Goal: Task Accomplishment & Management: Complete application form

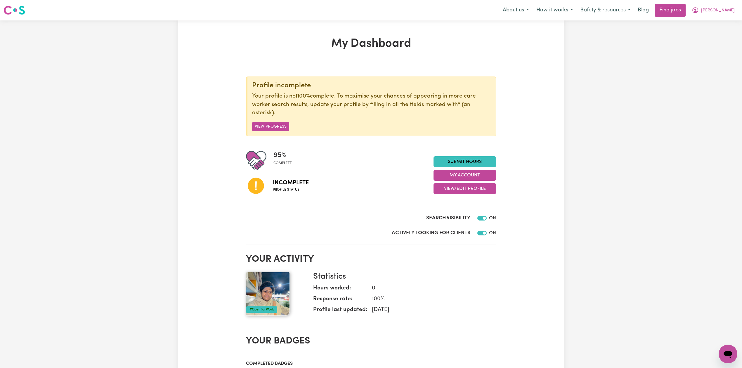
click at [465, 197] on div "95 % complete Incomplete Profile status Submit Hours My Account View/Edit Profi…" at bounding box center [371, 175] width 250 height 50
click at [464, 194] on button "View/Edit Profile" at bounding box center [464, 188] width 63 height 11
click at [450, 215] on link "Edit Profile" at bounding box center [461, 216] width 55 height 12
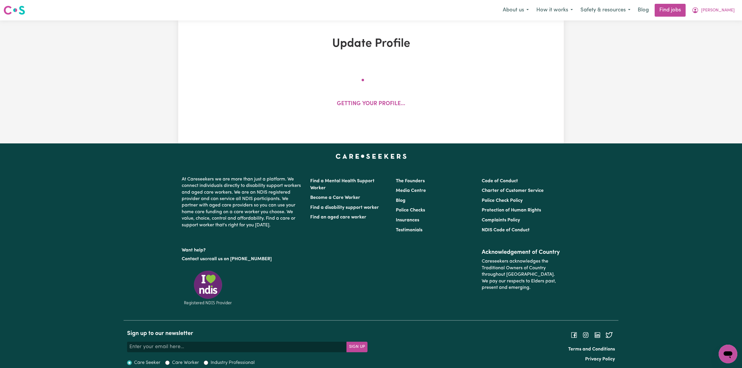
select select "[DEMOGRAPHIC_DATA]"
select select "Student Visa"
select select "Studying a healthcare related degree or qualification"
select select "37"
select select "40"
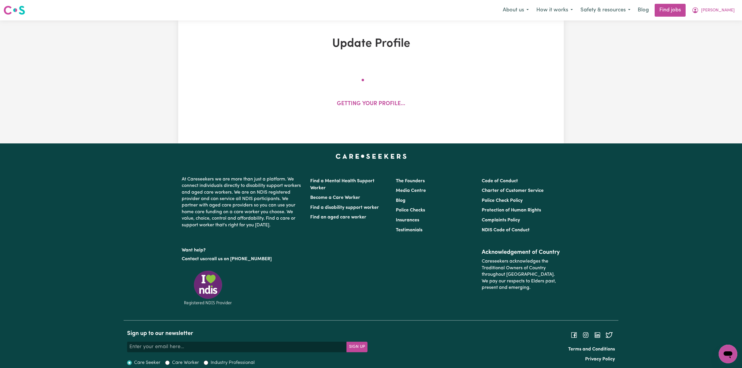
select select "40"
select select "45"
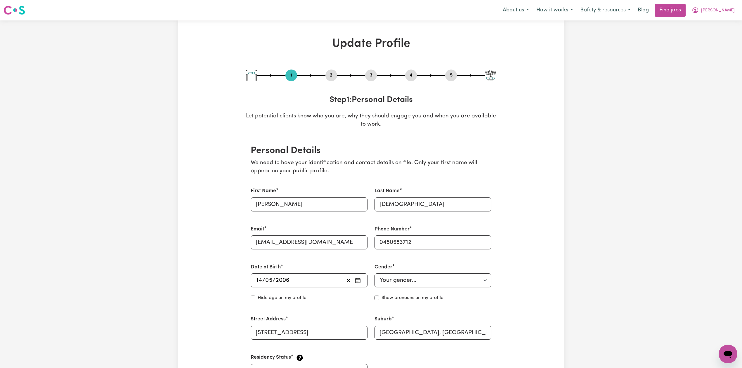
click at [325, 79] on button "2" at bounding box center [331, 76] width 12 height 8
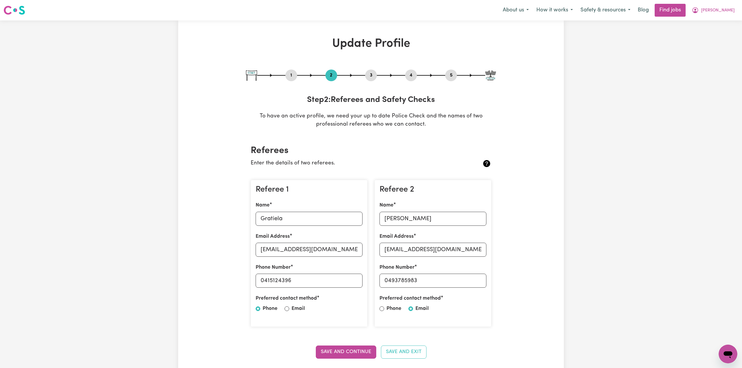
scroll to position [39, 0]
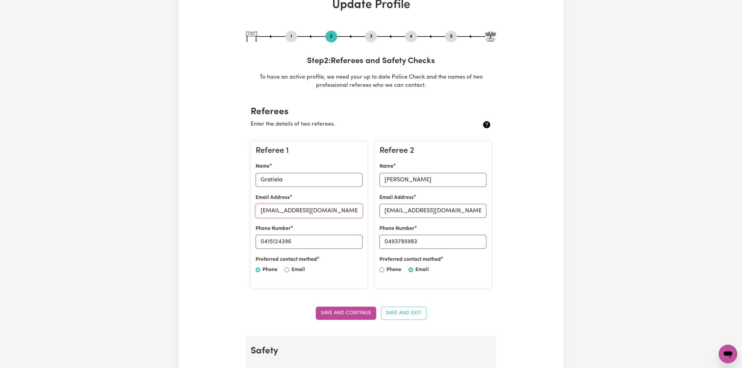
click at [271, 216] on input "[EMAIL_ADDRESS][DOMAIN_NAME]" at bounding box center [309, 211] width 107 height 14
click at [412, 214] on input "[EMAIL_ADDRESS][DOMAIN_NAME]" at bounding box center [432, 211] width 107 height 14
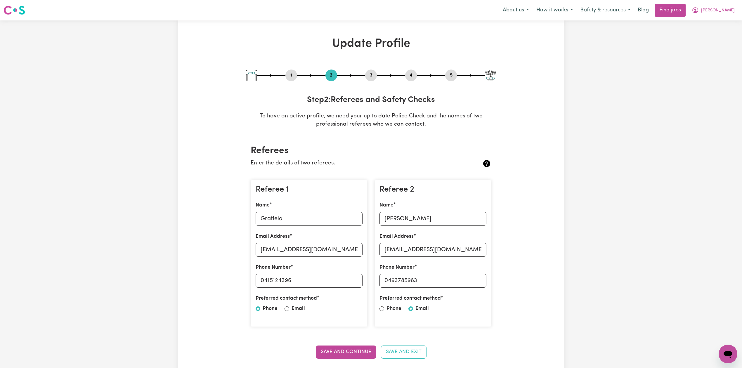
click at [450, 76] on button "5" at bounding box center [451, 76] width 12 height 8
select select "I am providing services by being employed by an organisation"
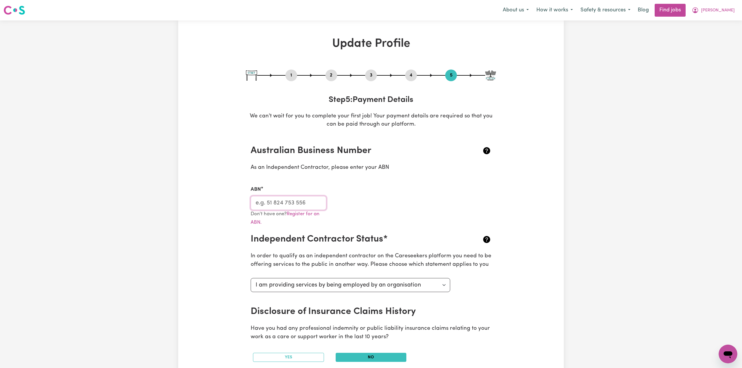
click at [301, 204] on input "ABN" at bounding box center [289, 203] width 76 height 14
click at [718, 10] on span "[PERSON_NAME]" at bounding box center [718, 10] width 34 height 6
click at [707, 29] on link "My Dashboard" at bounding box center [715, 33] width 46 height 11
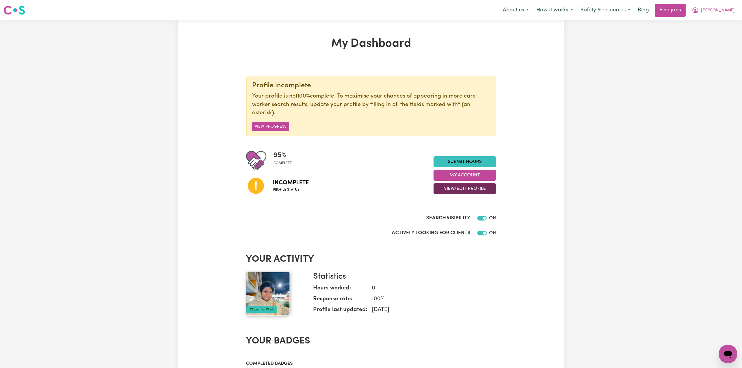
click at [469, 190] on button "View/Edit Profile" at bounding box center [464, 188] width 63 height 11
click at [458, 218] on link "Edit Profile" at bounding box center [461, 216] width 55 height 12
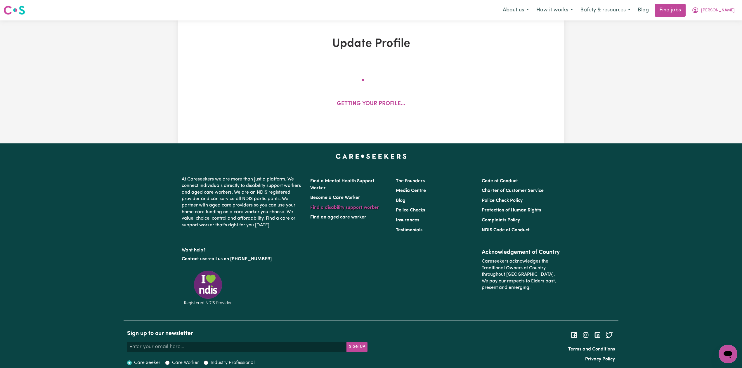
select select "[DEMOGRAPHIC_DATA]"
select select "Student Visa"
select select "Studying a healthcare related degree or qualification"
select select "37"
select select "40"
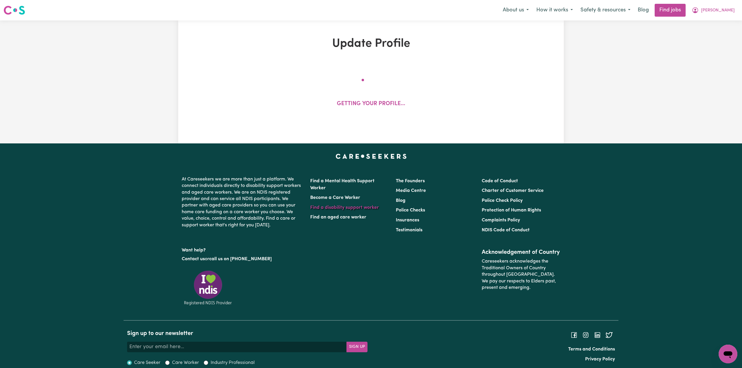
select select "40"
select select "45"
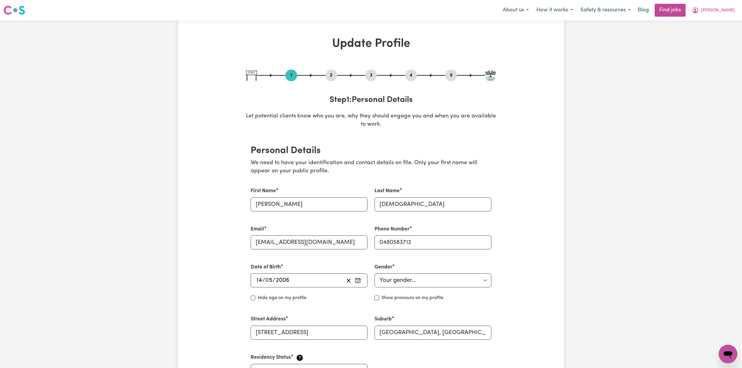
click at [412, 75] on button "4" at bounding box center [411, 76] width 12 height 8
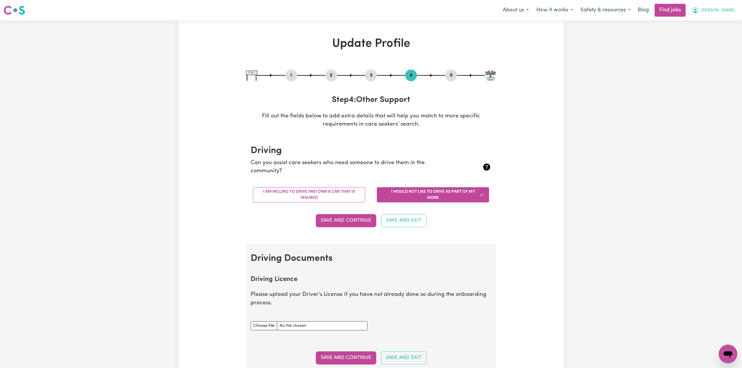
click at [730, 9] on span "[PERSON_NAME]" at bounding box center [718, 10] width 34 height 6
click at [711, 33] on link "My Dashboard" at bounding box center [715, 33] width 46 height 11
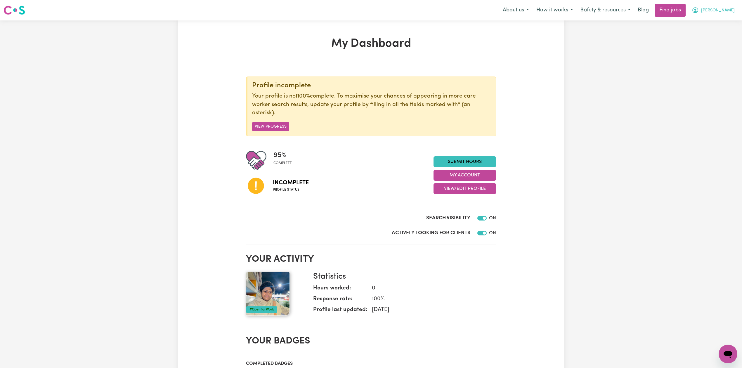
click at [718, 5] on button "[PERSON_NAME]" at bounding box center [713, 10] width 51 height 12
click at [710, 43] on link "Logout" at bounding box center [715, 44] width 46 height 11
